Goal: Task Accomplishment & Management: Use online tool/utility

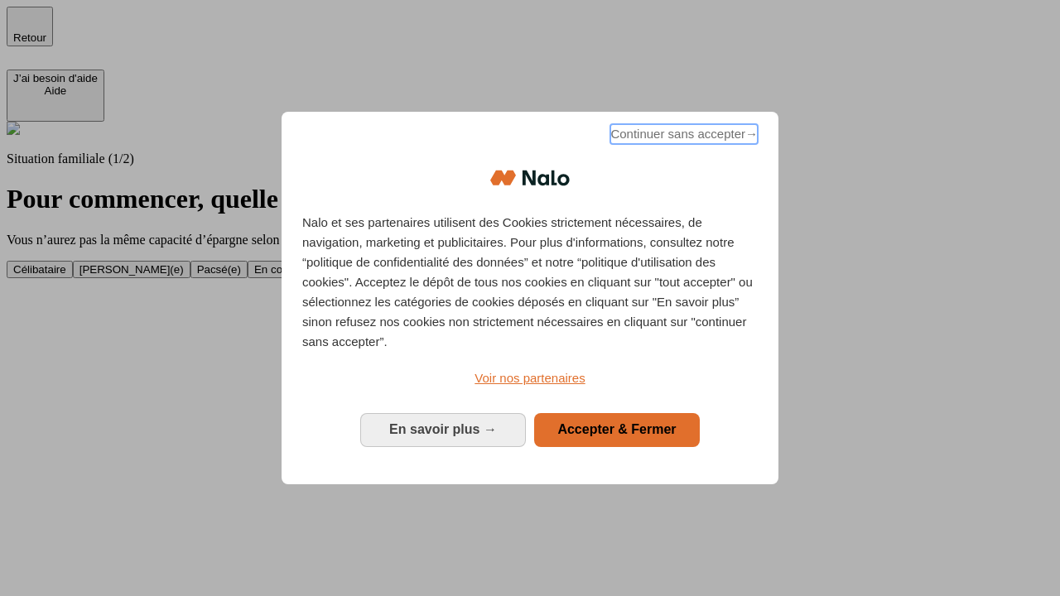
click at [682, 137] on span "Continuer sans accepter →" at bounding box center [683, 134] width 147 height 20
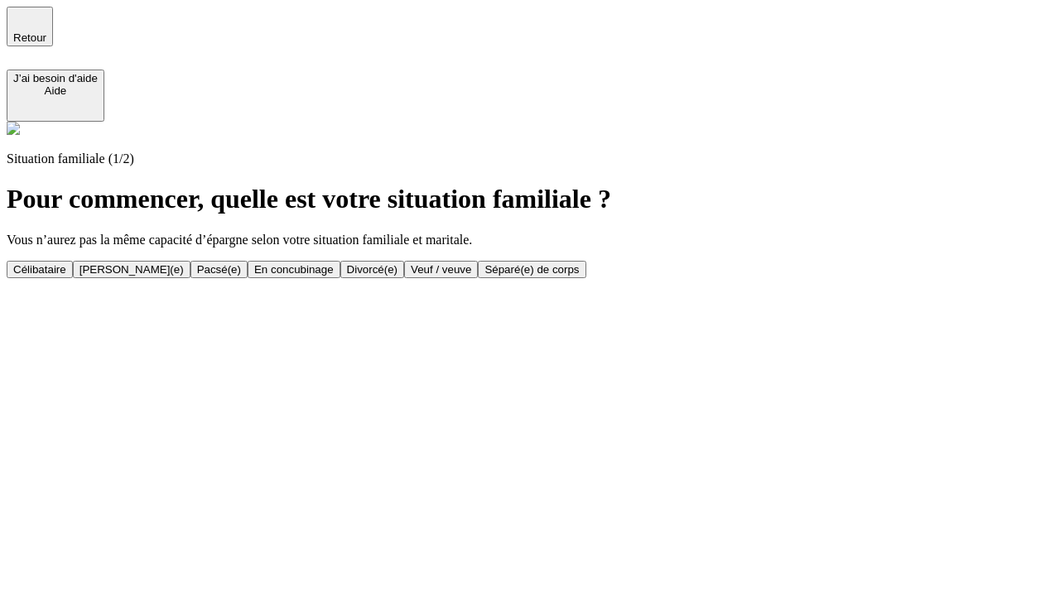
click at [66, 263] on div "Célibataire" at bounding box center [39, 269] width 53 height 12
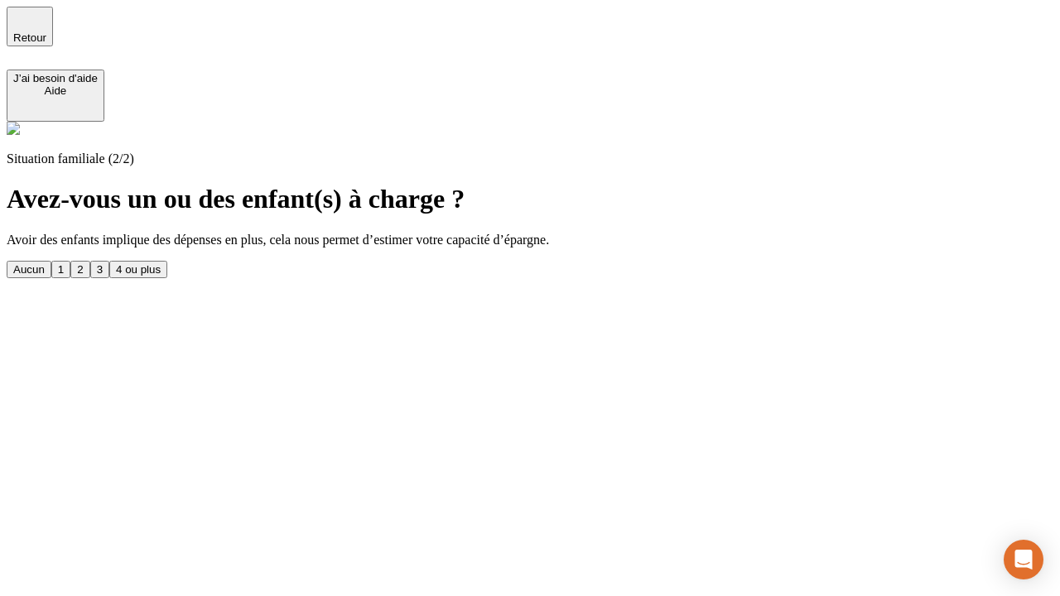
click at [45, 263] on div "Aucun" at bounding box center [28, 269] width 31 height 12
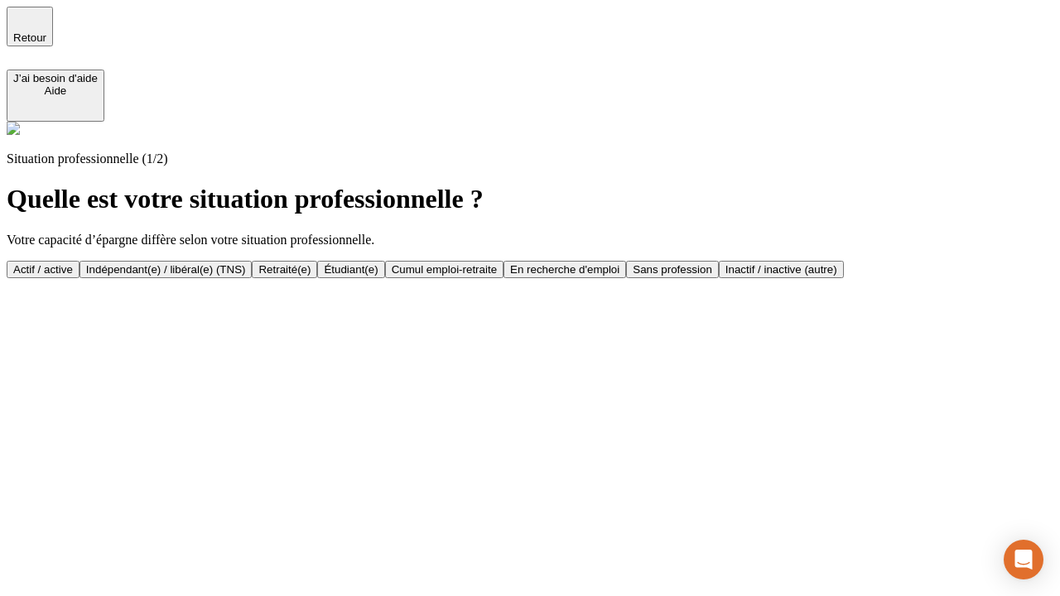
click at [73, 263] on div "Actif / active" at bounding box center [43, 269] width 60 height 12
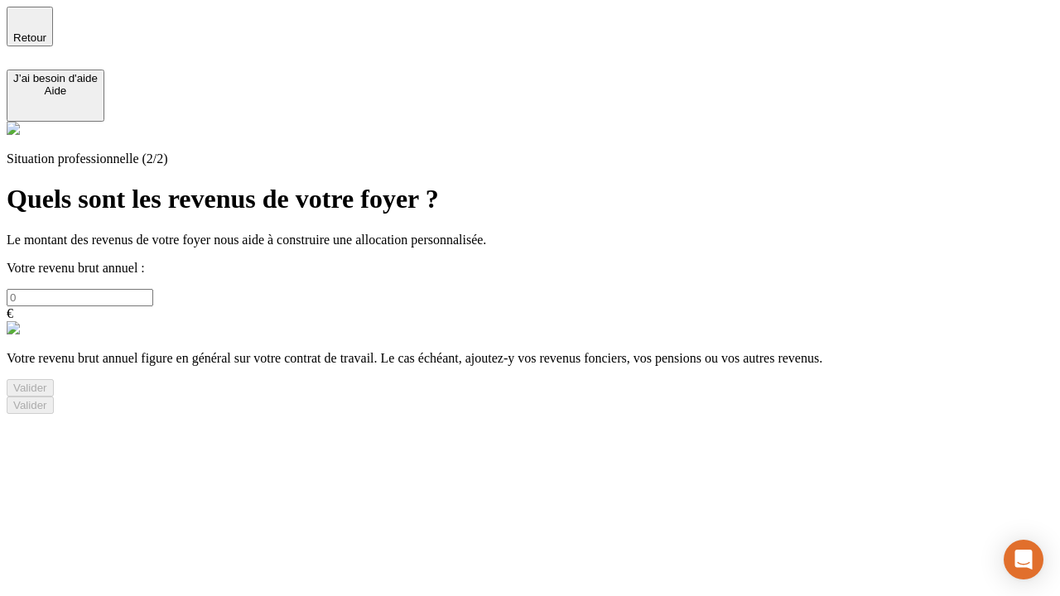
click at [153, 289] on input "text" at bounding box center [80, 297] width 147 height 17
type input "30 000"
click at [47, 394] on div "Valider" at bounding box center [30, 388] width 34 height 12
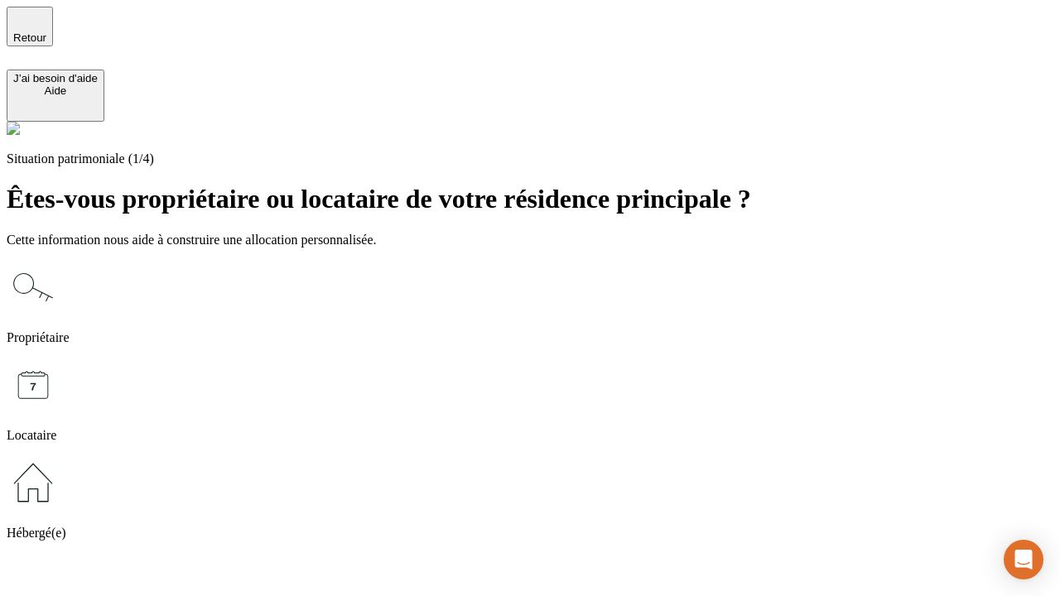
click at [60, 456] on icon at bounding box center [33, 482] width 53 height 53
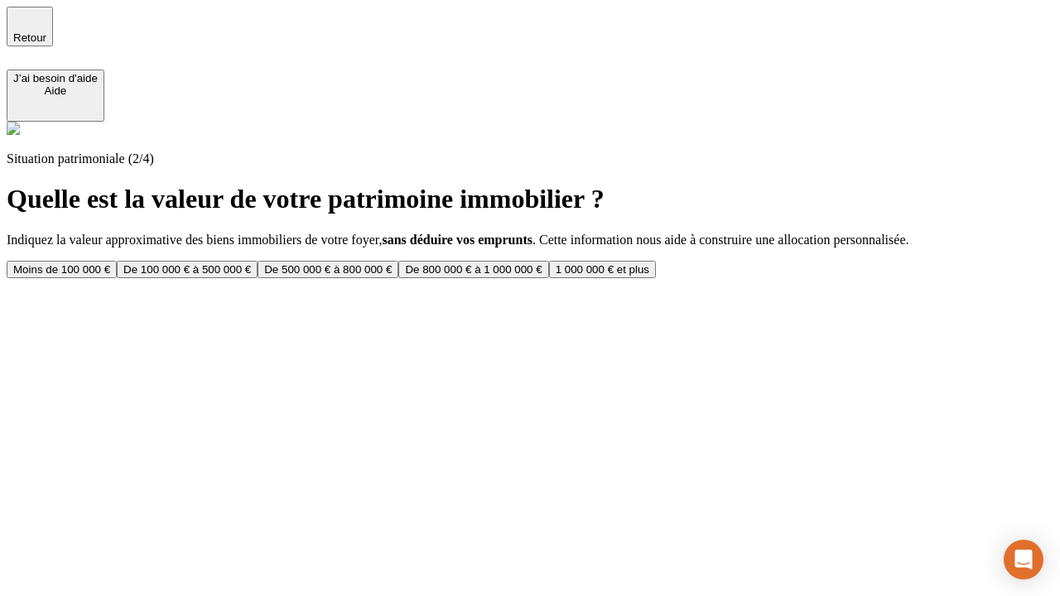
click at [110, 263] on div "Moins de 100 000 €" at bounding box center [61, 269] width 97 height 12
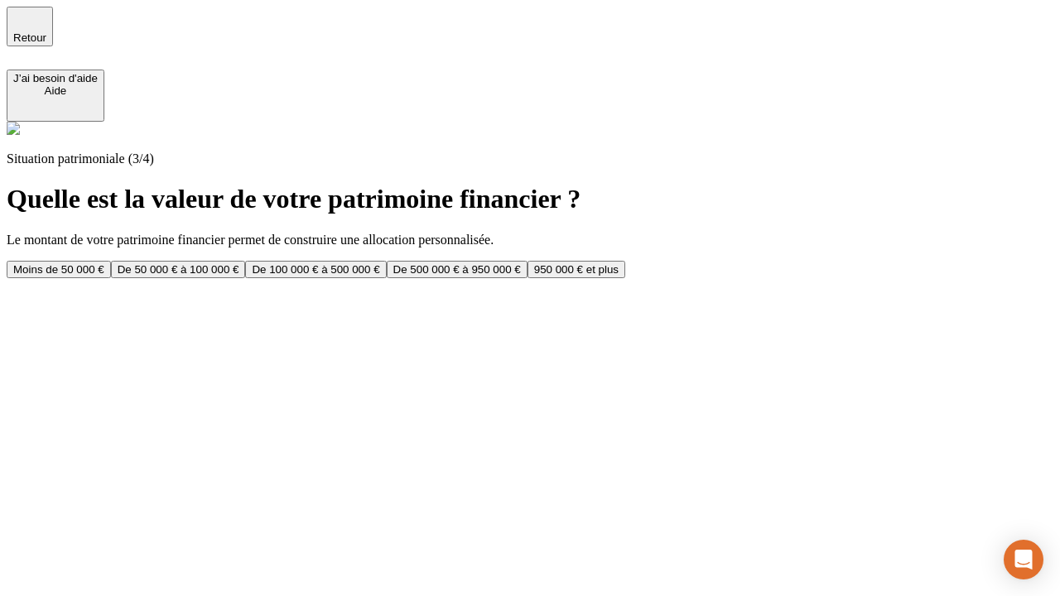
click at [104, 263] on div "Moins de 50 000 €" at bounding box center [58, 269] width 91 height 12
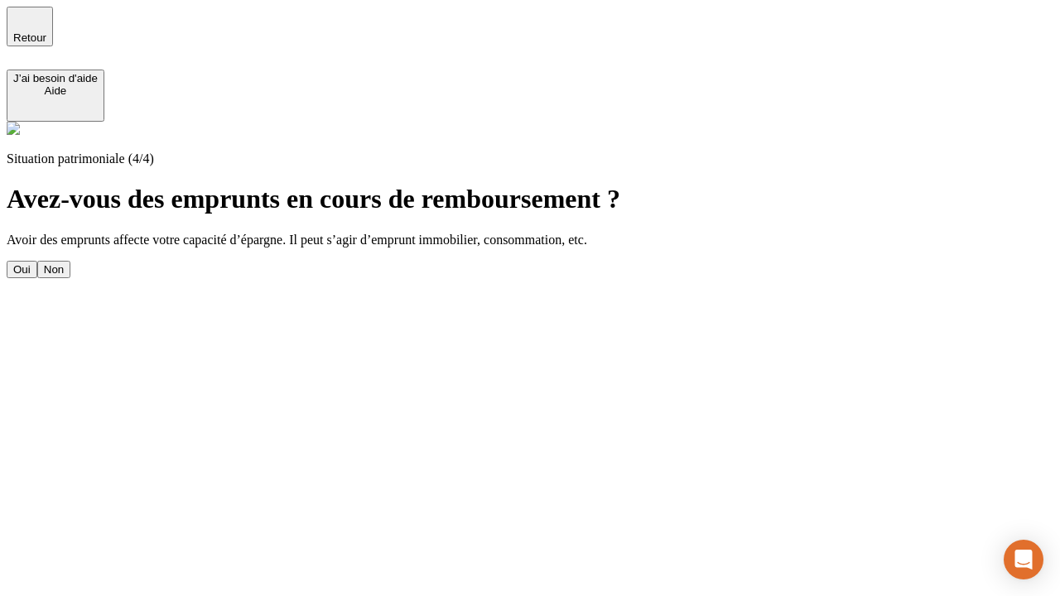
click at [64, 263] on div "Non" at bounding box center [54, 269] width 20 height 12
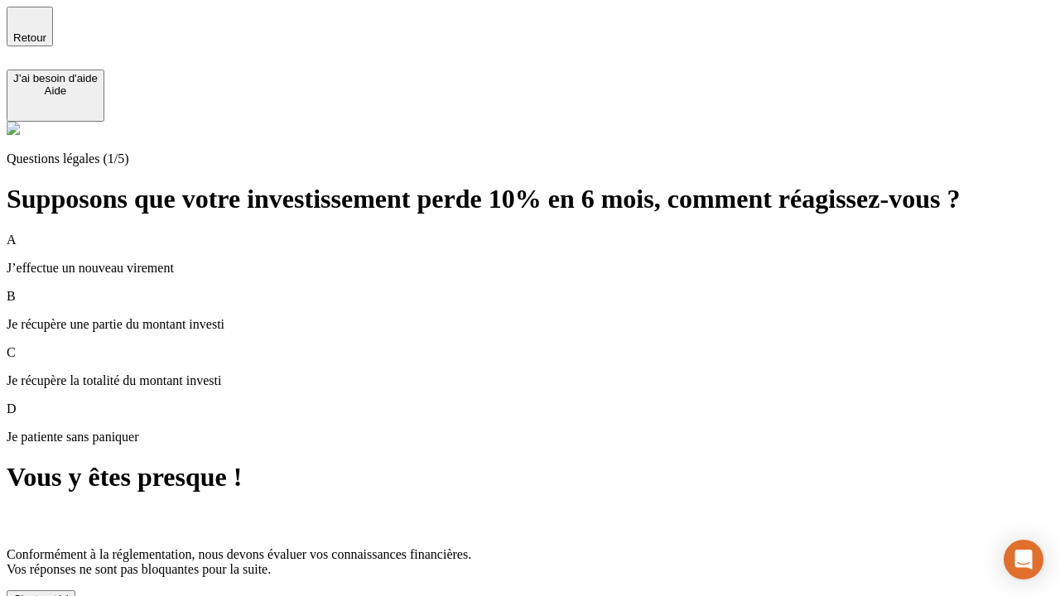
click at [69, 593] on div "C'est noté !" at bounding box center [40, 599] width 55 height 12
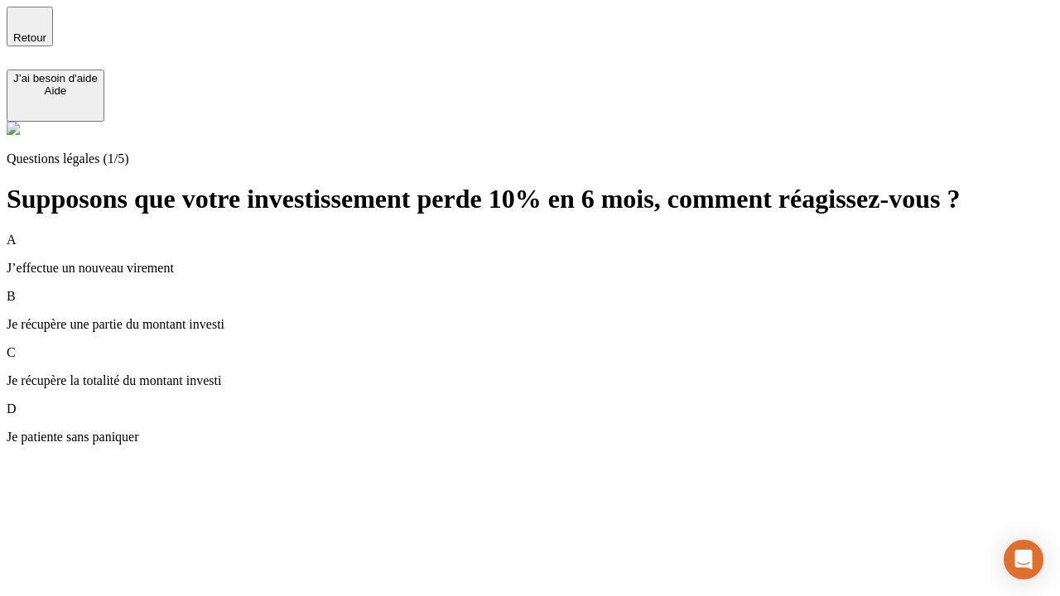
click at [550, 233] on div "A J’effectue un nouveau virement" at bounding box center [530, 254] width 1046 height 43
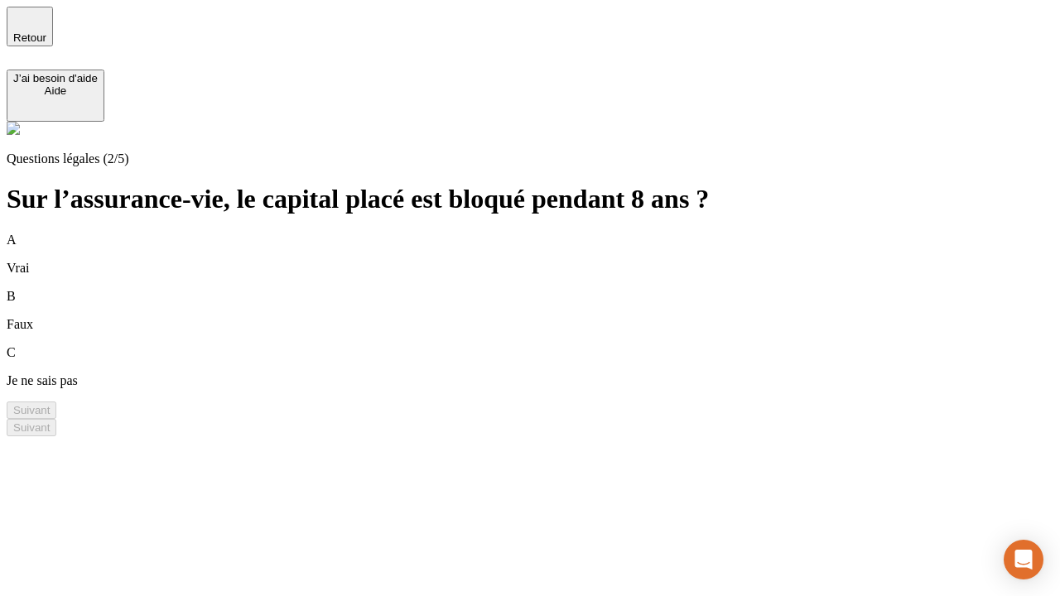
click at [550, 289] on div "B Faux" at bounding box center [530, 310] width 1046 height 43
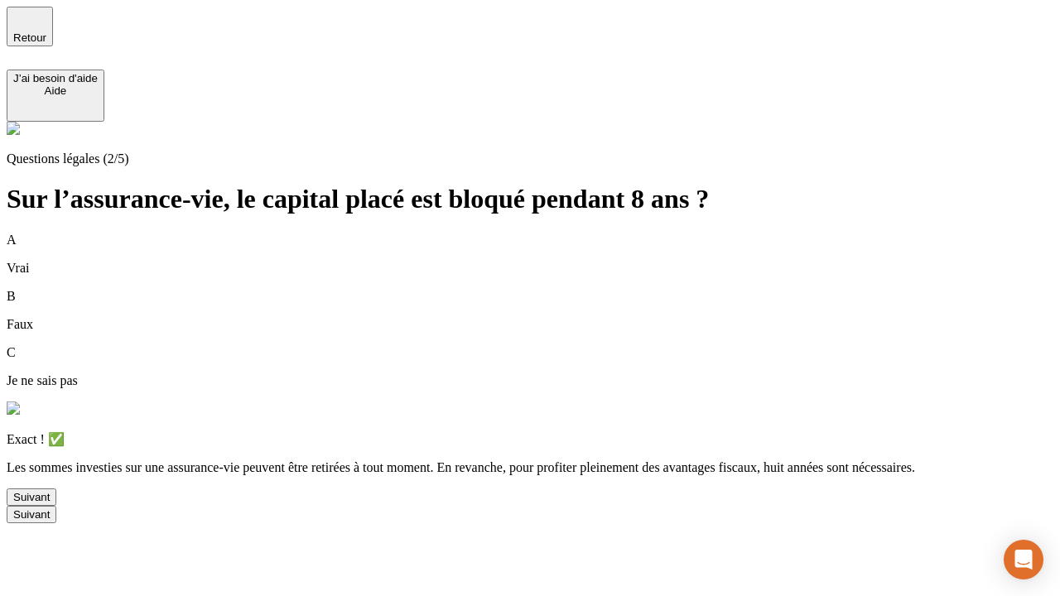
click at [50, 503] on div "Suivant" at bounding box center [31, 497] width 36 height 12
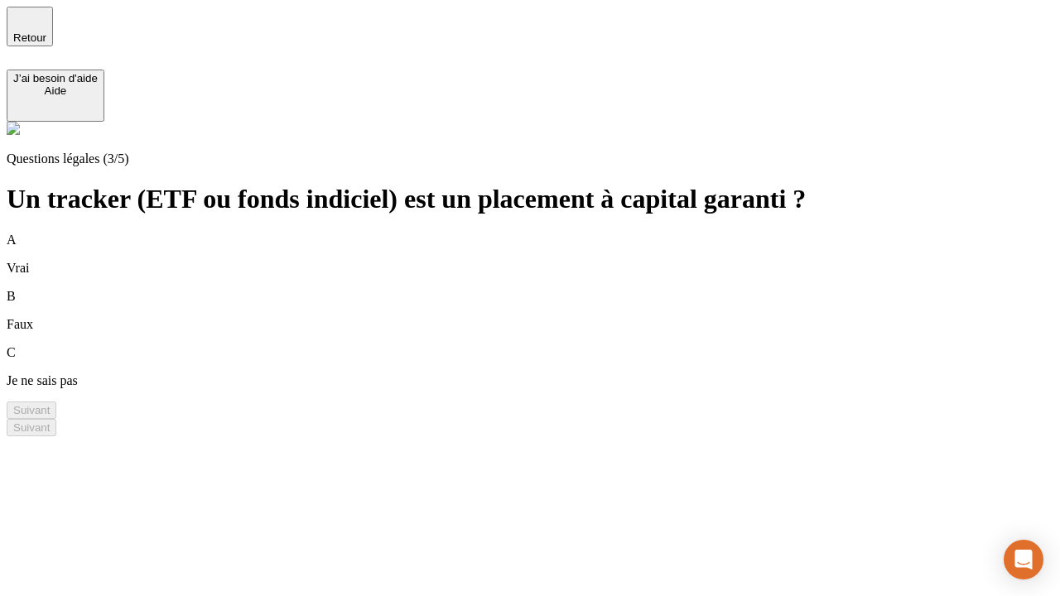
click at [550, 289] on div "B Faux" at bounding box center [530, 310] width 1046 height 43
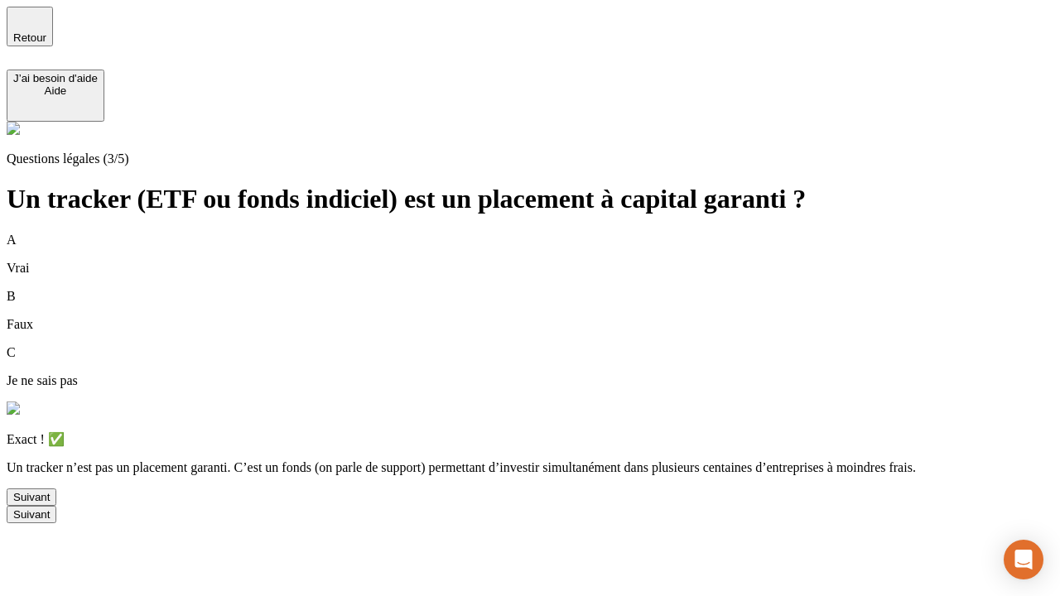
click at [50, 503] on div "Suivant" at bounding box center [31, 497] width 36 height 12
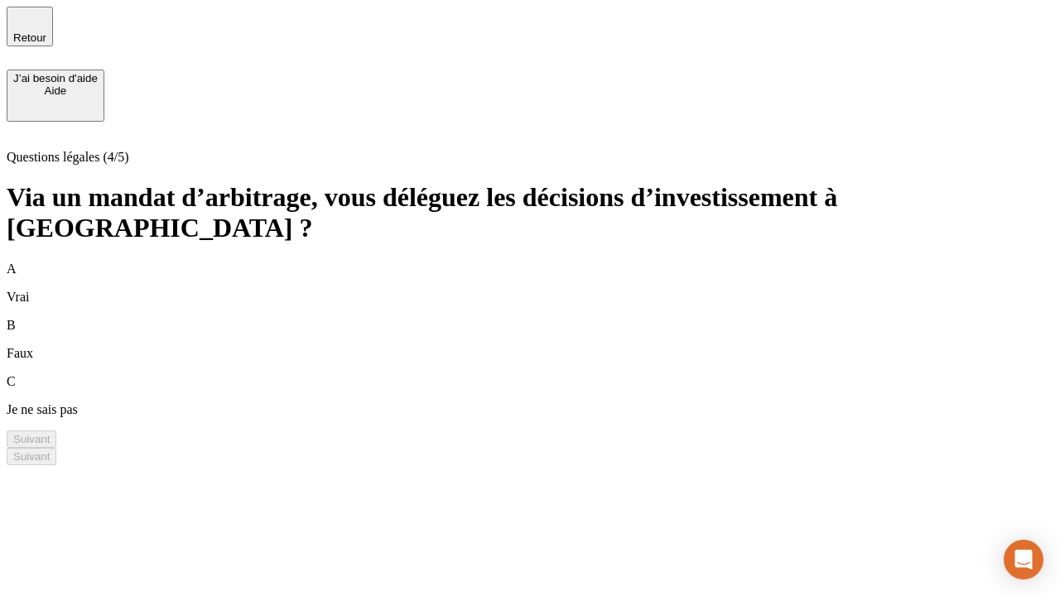
click at [550, 263] on div "A Vrai" at bounding box center [530, 284] width 1046 height 43
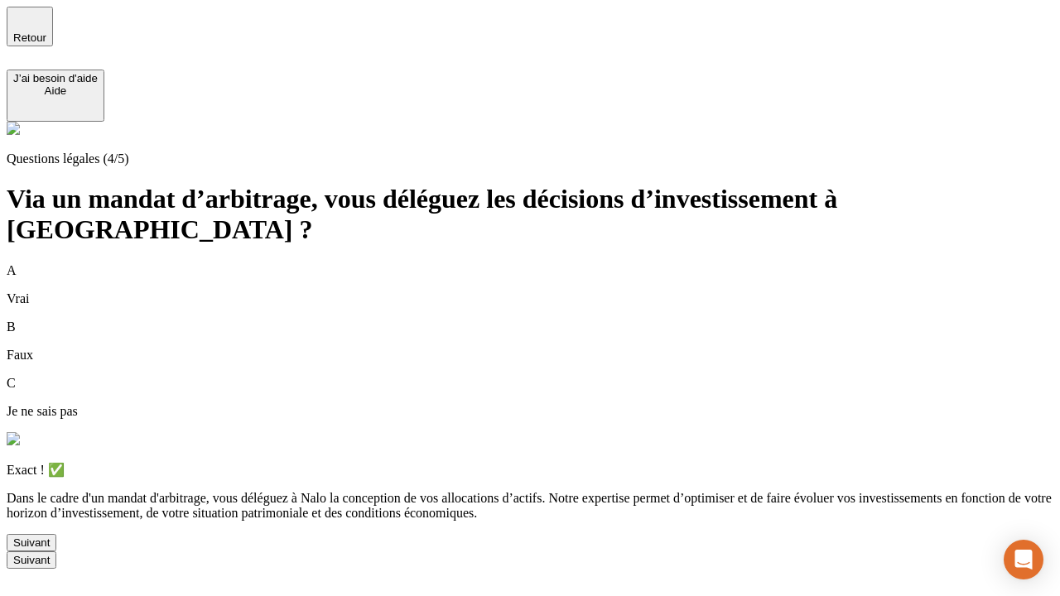
click at [50, 549] on div "Suivant" at bounding box center [31, 542] width 36 height 12
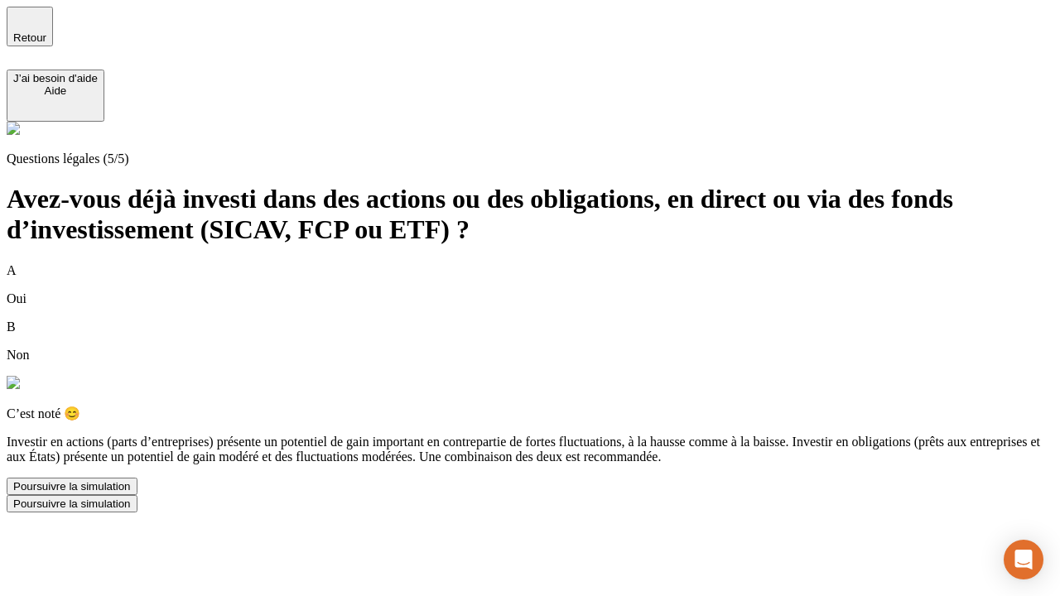
click at [131, 493] on div "Poursuivre la simulation" at bounding box center [72, 486] width 118 height 12
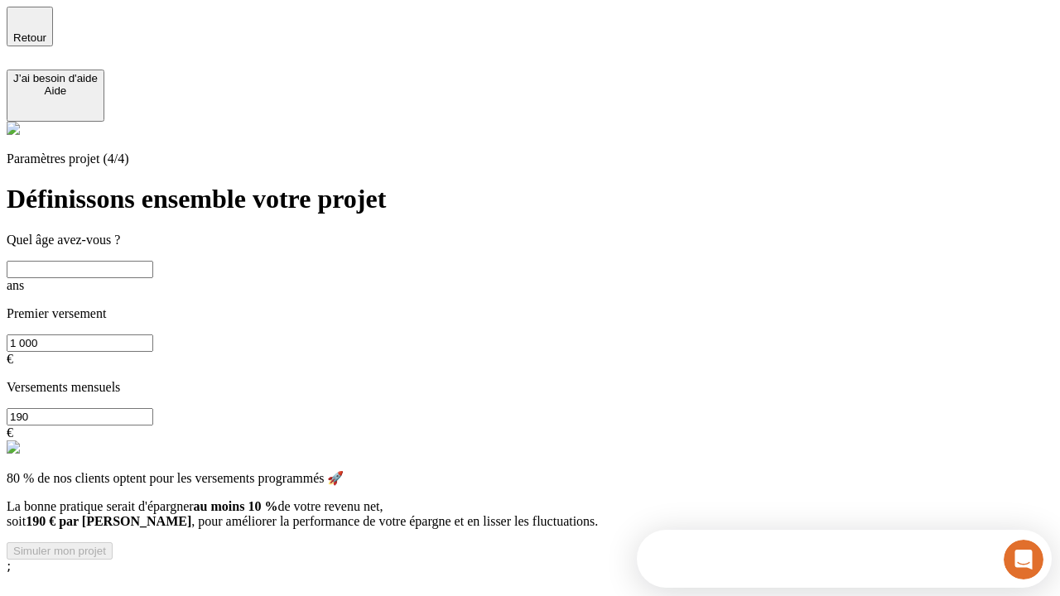
click at [153, 261] on input "text" at bounding box center [80, 269] width 147 height 17
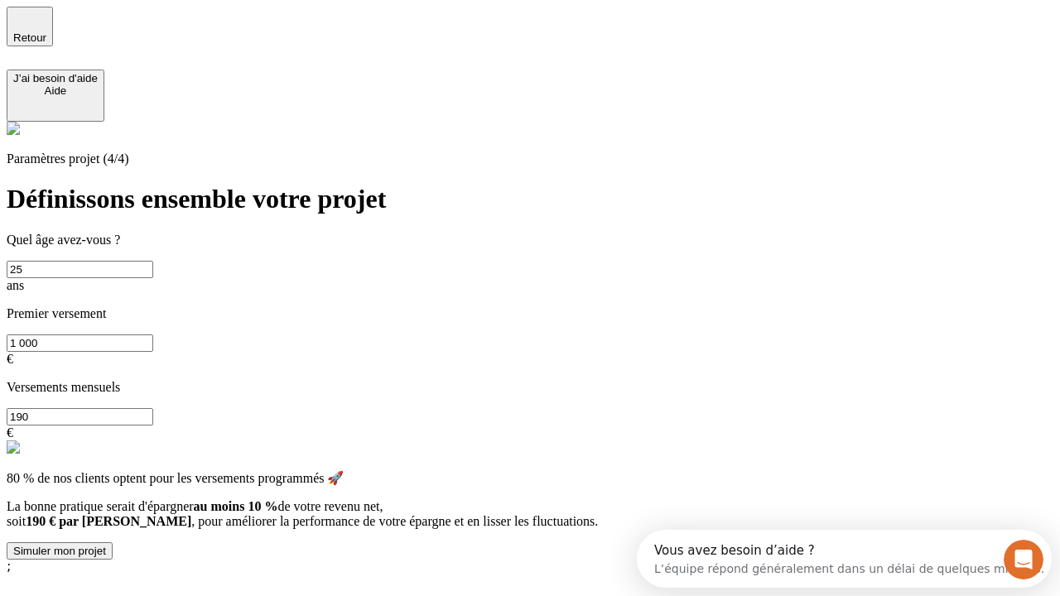
type input "25"
click at [153, 334] on input "1 000" at bounding box center [80, 342] width 147 height 17
type input "10 000"
click at [153, 408] on input "190" at bounding box center [80, 416] width 147 height 17
type input "640"
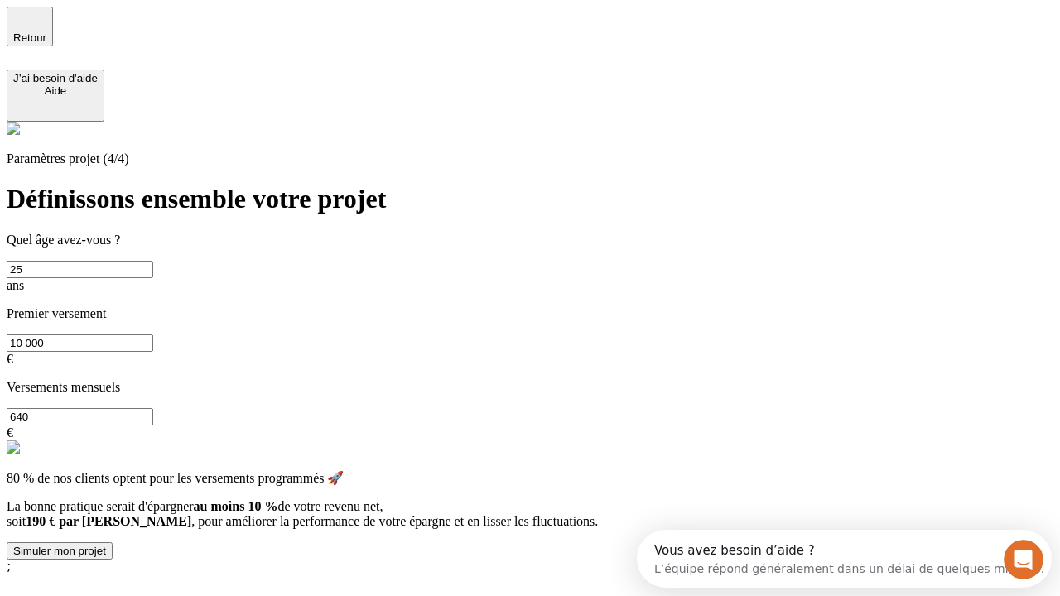
click at [106, 545] on div "Simuler mon projet" at bounding box center [59, 551] width 93 height 12
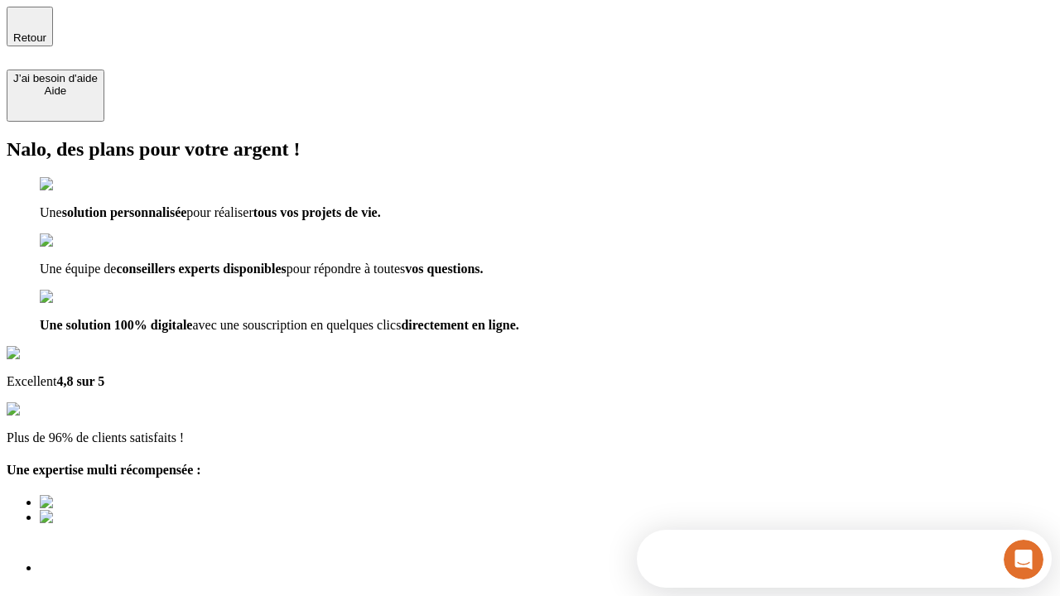
type input "[EMAIL_ADDRESS][PERSON_NAME][DOMAIN_NAME]"
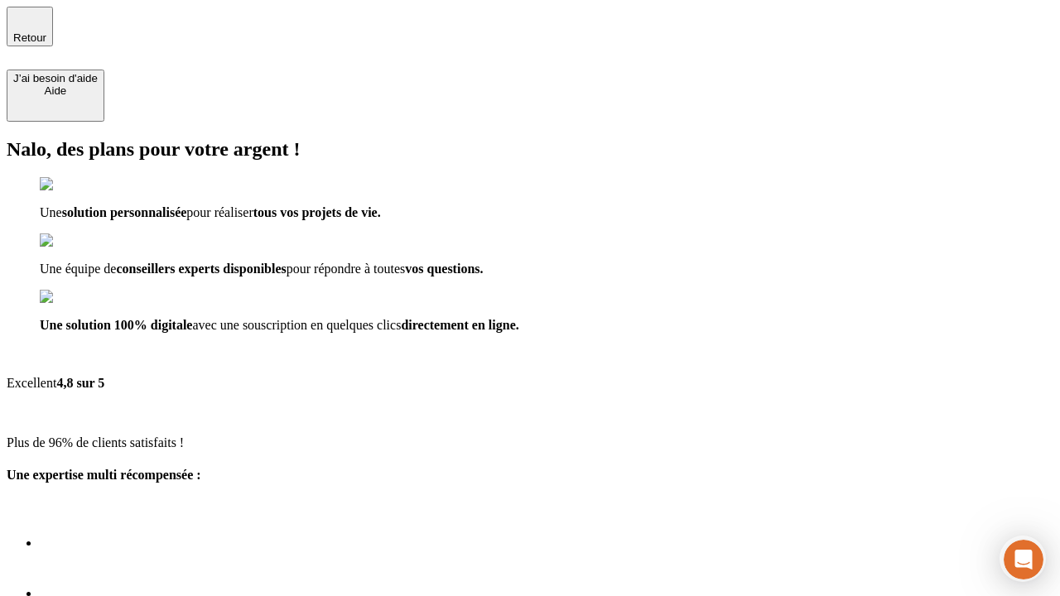
scroll to position [28, 0]
